Goal: Contribute content

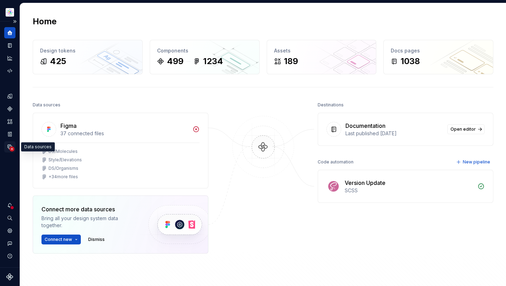
click at [8, 145] on icon "Data sources" at bounding box center [10, 146] width 6 height 6
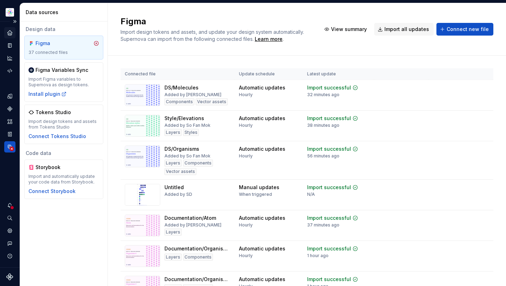
click at [11, 29] on div "Home" at bounding box center [9, 32] width 11 height 11
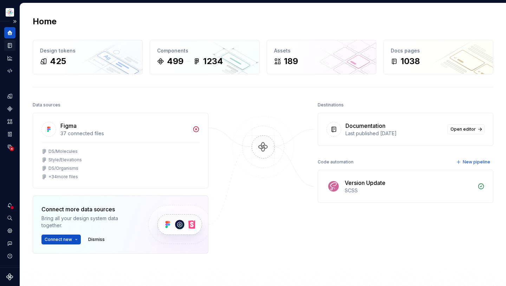
click at [9, 42] on icon "Documentation" at bounding box center [10, 45] width 6 height 6
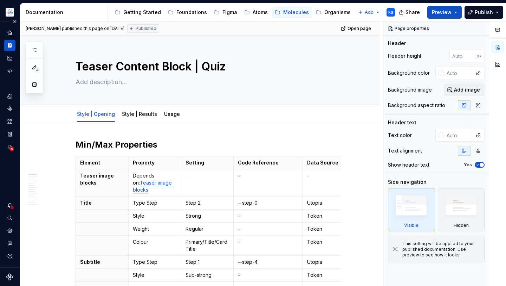
type textarea "*"
